Goal: Task Accomplishment & Management: Manage account settings

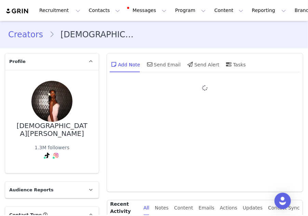
type input "+1 ([GEOGRAPHIC_DATA])"
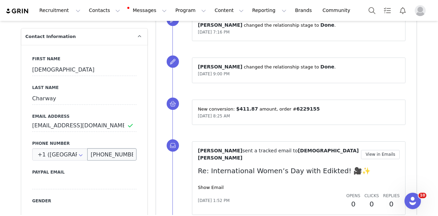
scroll to position [274, 0]
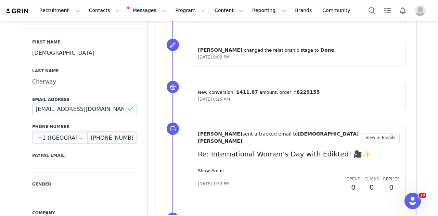
drag, startPoint x: 108, startPoint y: 100, endPoint x: 20, endPoint y: 96, distance: 88.3
click at [21, 96] on div "First Name Shidaa Last Name Charway Email Address shidaa.10d@gmail.com Phone Nu…" at bounding box center [84, 153] width 126 height 250
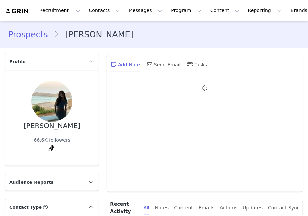
type input "+1 ([GEOGRAPHIC_DATA])"
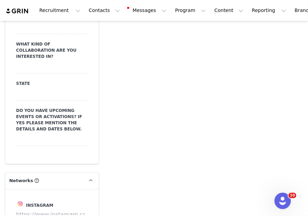
scroll to position [1095, 0]
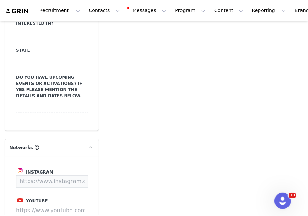
drag, startPoint x: 79, startPoint y: 163, endPoint x: 83, endPoint y: 163, distance: 4.4
click at [79, 175] on input at bounding box center [52, 181] width 72 height 12
paste input "https://www.instagram.com/cristina_x8/"
type input "https://www.instagram.com/cristina_x8/"
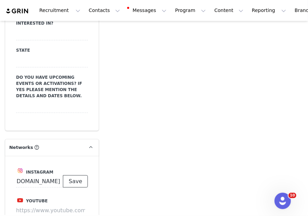
click at [83, 175] on button "Save" at bounding box center [75, 181] width 25 height 12
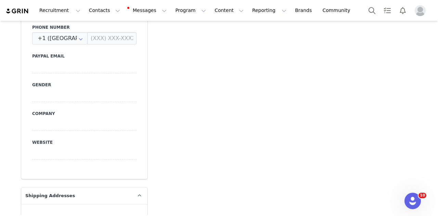
scroll to position [330, 0]
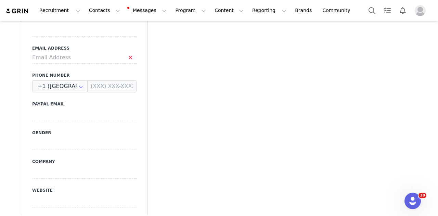
type input "[URL][DOMAIN_NAME]"
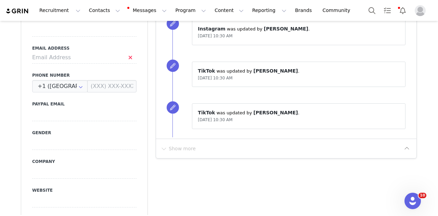
scroll to position [0, 0]
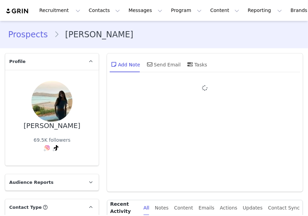
type input "+1 ([GEOGRAPHIC_DATA])"
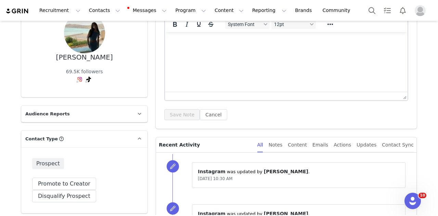
scroll to position [34, 0]
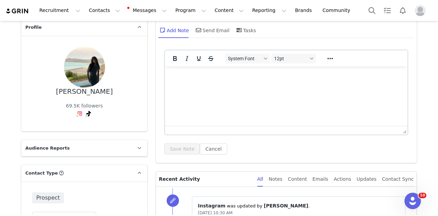
click at [218, 85] on html at bounding box center [286, 75] width 243 height 18
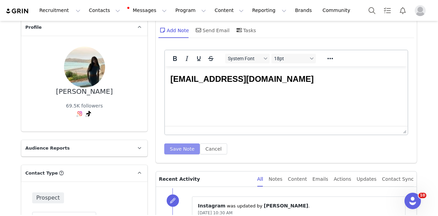
click at [186, 147] on button "Save Note" at bounding box center [182, 148] width 36 height 11
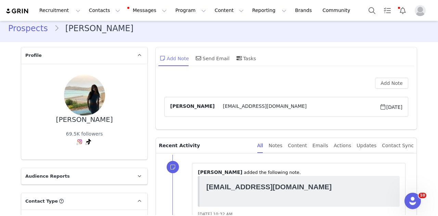
scroll to position [0, 0]
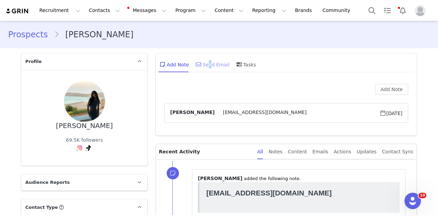
click at [205, 63] on div "Send Email" at bounding box center [211, 64] width 35 height 16
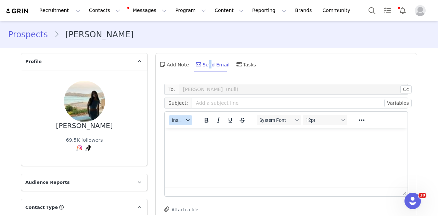
click at [174, 120] on span "Insert" at bounding box center [178, 119] width 12 height 5
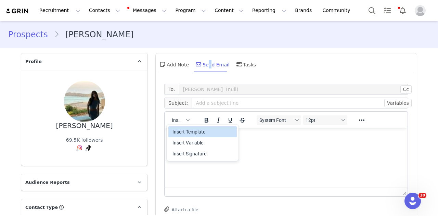
click at [176, 132] on div "Insert Template" at bounding box center [203, 132] width 62 height 8
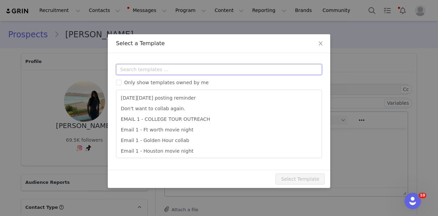
click at [210, 68] on input "text" at bounding box center [219, 69] width 206 height 11
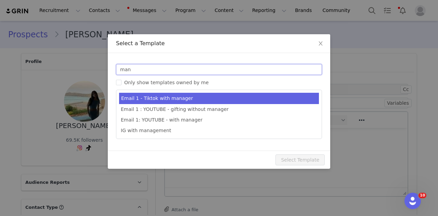
type input "man"
type input "Collab with Edikted"
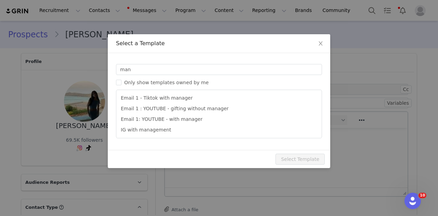
drag, startPoint x: 202, startPoint y: 101, endPoint x: 259, endPoint y: 153, distance: 77.3
click at [202, 101] on li "Email 1 - Tiktok with manager" at bounding box center [219, 98] width 200 height 11
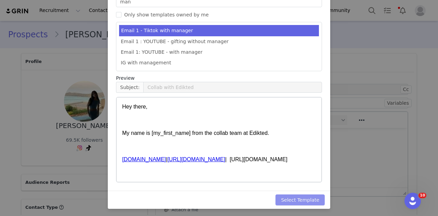
drag, startPoint x: 311, startPoint y: 198, endPoint x: 323, endPoint y: 187, distance: 16.5
click at [308, 197] on button "Select Template" at bounding box center [299, 199] width 49 height 11
type input "Collab with Edikted"
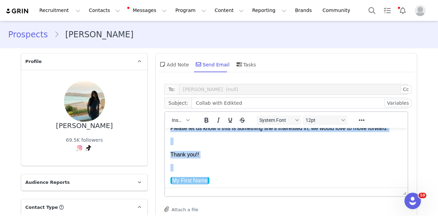
scroll to position [164, 0]
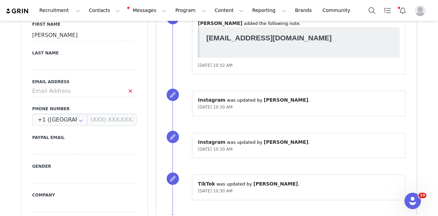
drag, startPoint x: 171, startPoint y: -158, endPoint x: 203, endPoint y: 298, distance: 457.2
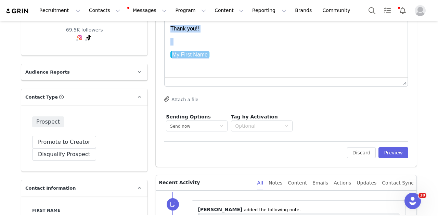
scroll to position [179, 0]
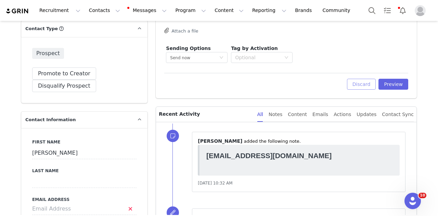
click at [308, 83] on button "Discard" at bounding box center [361, 84] width 29 height 11
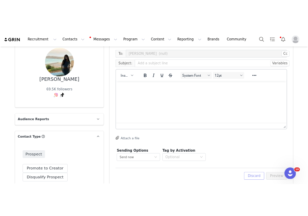
scroll to position [42, 0]
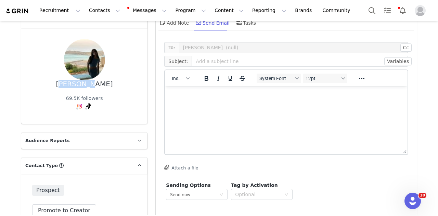
drag, startPoint x: 70, startPoint y: 84, endPoint x: 98, endPoint y: 86, distance: 28.1
click at [98, 86] on div "[PERSON_NAME] 69.5K followers Instagram ( @cristina_x8 ) — Standard Not Connect…" at bounding box center [84, 76] width 104 height 74
copy div "[PERSON_NAME]"
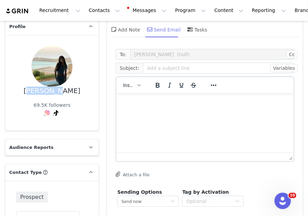
scroll to position [0, 0]
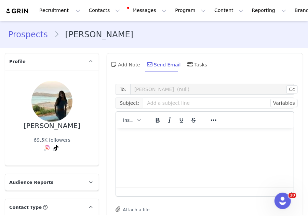
click at [138, 65] on div "Add Note Send Email Tasks" at bounding box center [159, 64] width 98 height 16
click at [134, 66] on div "Add Note" at bounding box center [125, 64] width 30 height 16
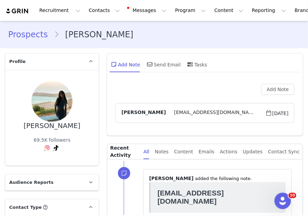
click at [201, 111] on span "[EMAIL_ADDRESS][DOMAIN_NAME]" at bounding box center [216, 113] width 100 height 8
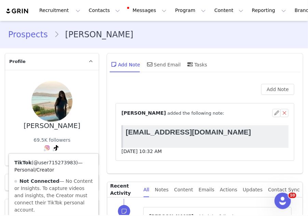
click at [48, 161] on link "@user715273983" at bounding box center [55, 162] width 43 height 5
